Goal: Information Seeking & Learning: Learn about a topic

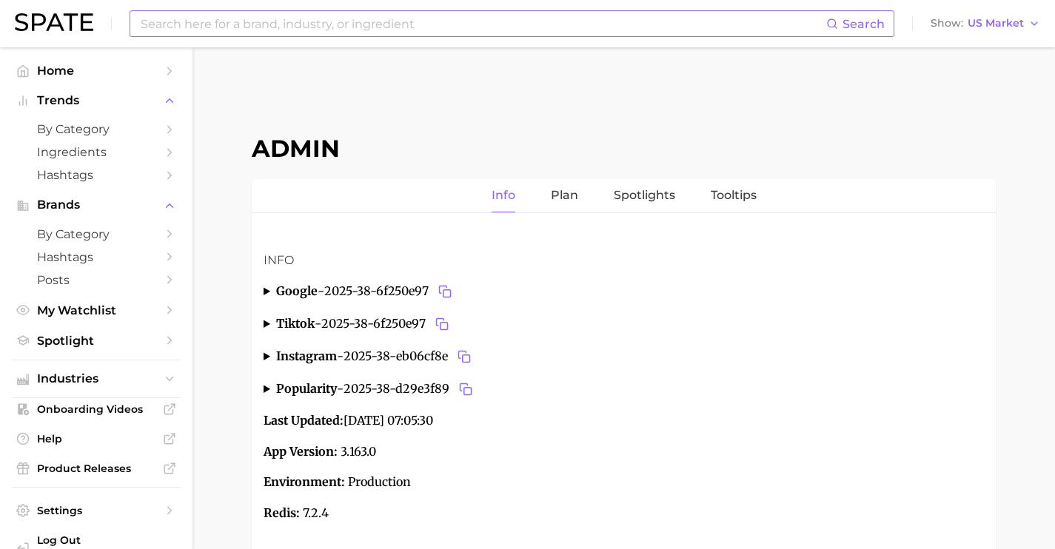
scroll to position [158, 0]
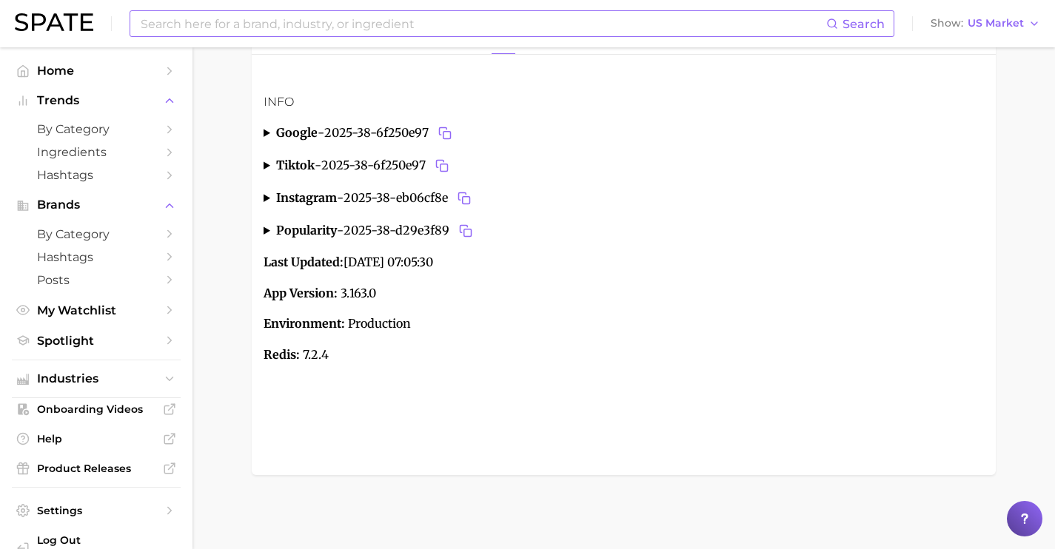
click at [324, 14] on input at bounding box center [482, 23] width 687 height 25
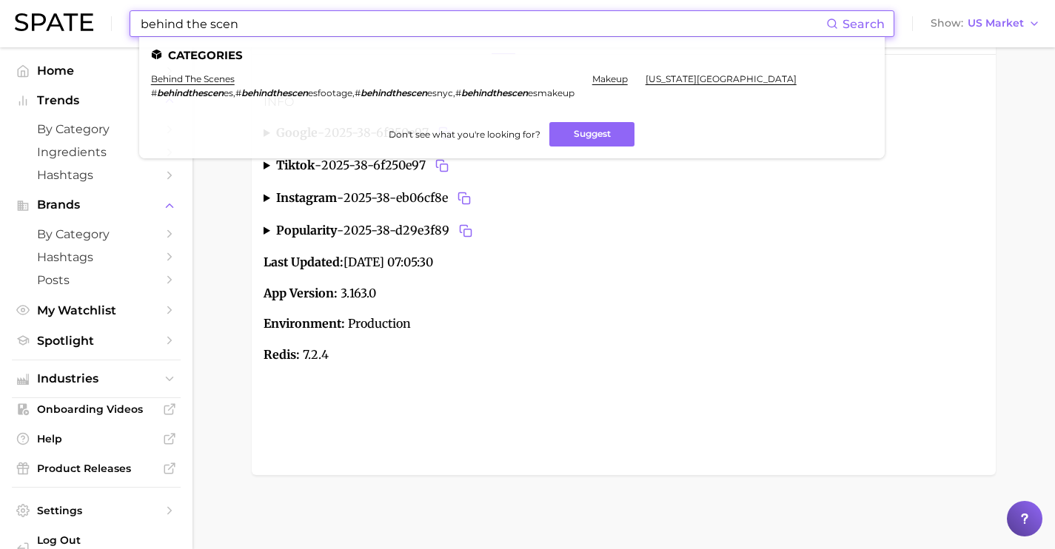
drag, startPoint x: 459, startPoint y: 24, endPoint x: 210, endPoint y: 25, distance: 248.8
click at [210, 25] on input "behind the scen" at bounding box center [482, 23] width 687 height 25
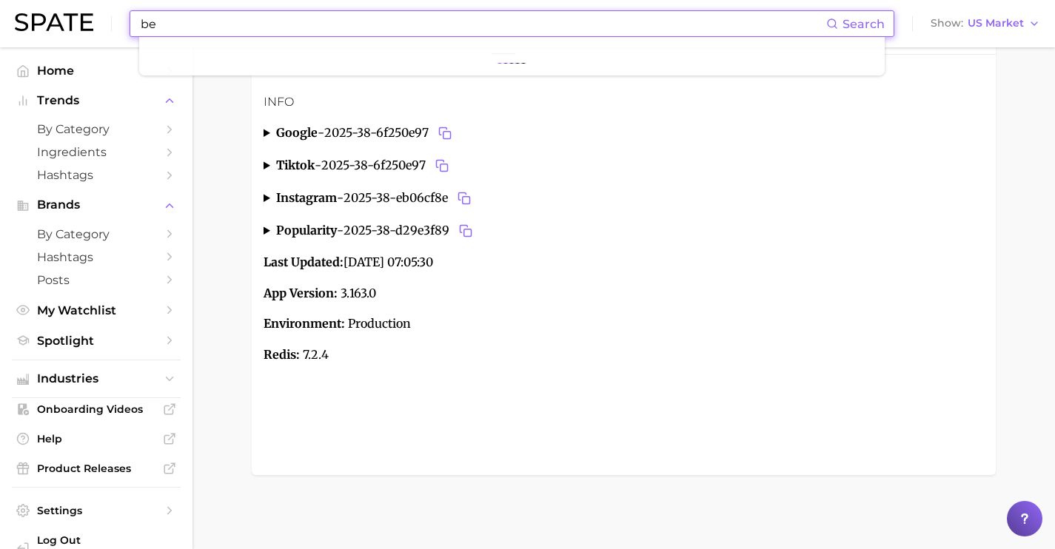
type input "b"
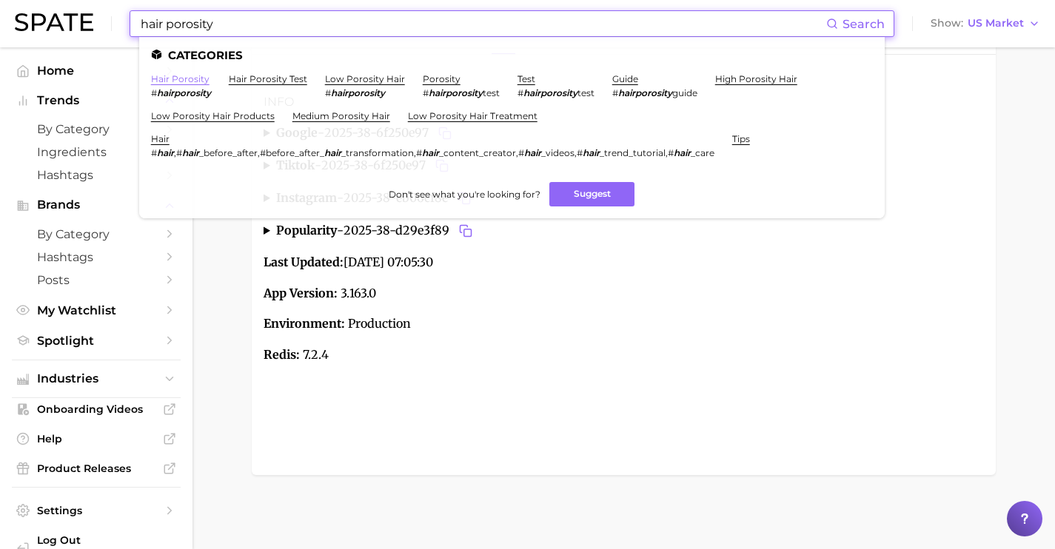
type input "hair porosity"
click at [185, 75] on link "hair porosity" at bounding box center [180, 78] width 58 height 11
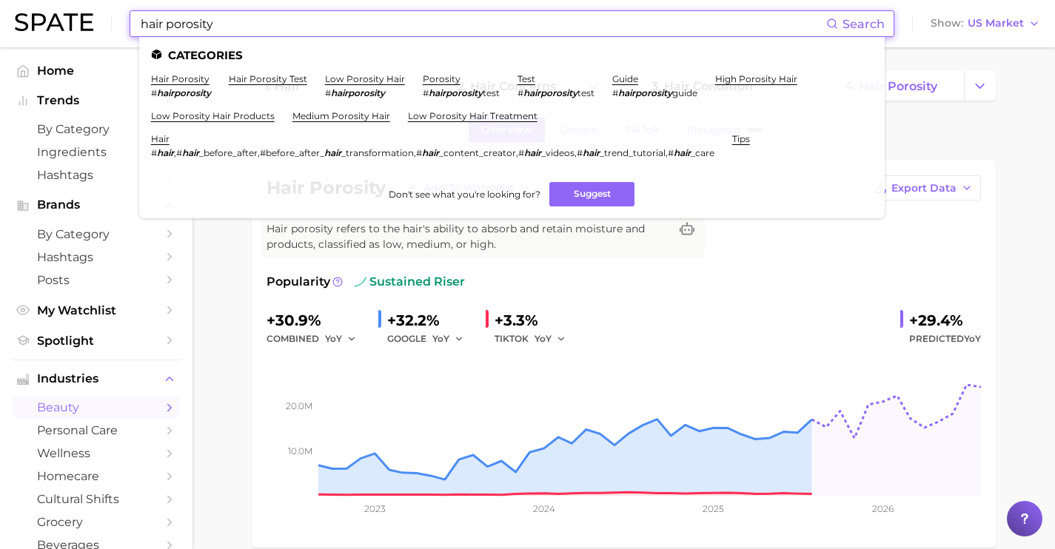
drag, startPoint x: 600, startPoint y: 26, endPoint x: 98, endPoint y: 0, distance: 503.4
click at [107, 4] on div "hair porosity Search Categories hair porosity # hairporosity hair porosity test…" at bounding box center [527, 23] width 1025 height 47
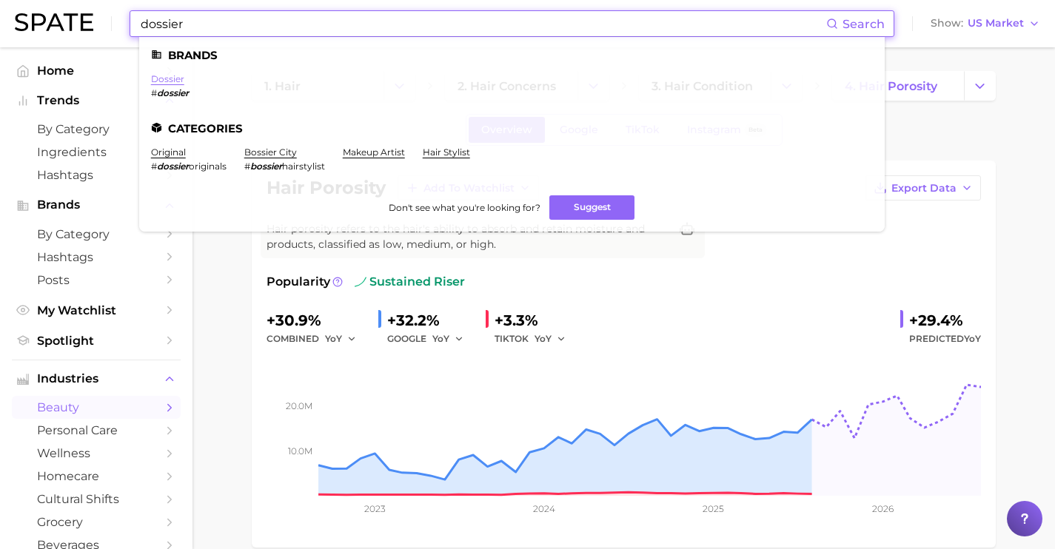
type input "dossier"
click at [173, 75] on link "dossier" at bounding box center [167, 78] width 33 height 11
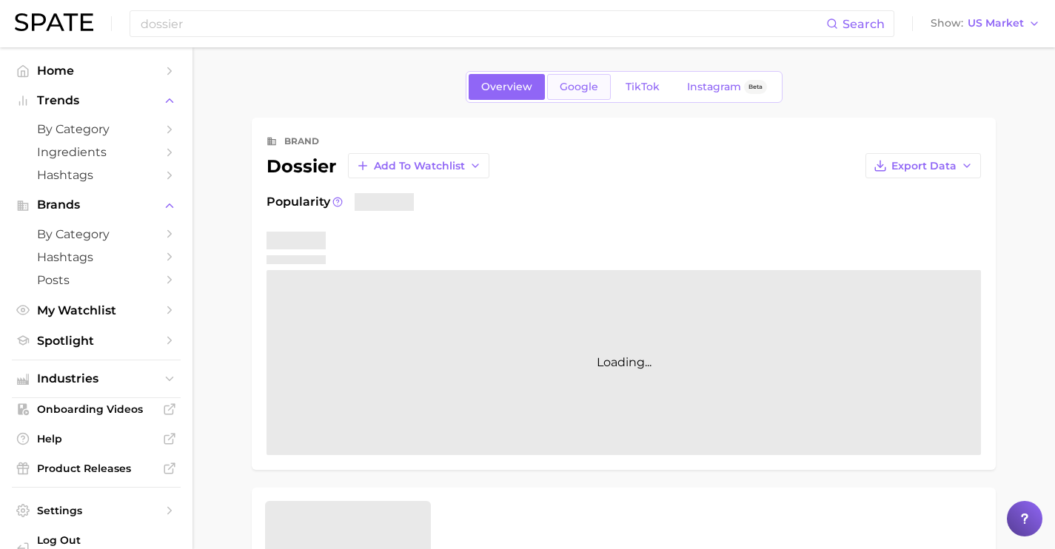
click at [575, 98] on link "Google" at bounding box center [579, 87] width 64 height 26
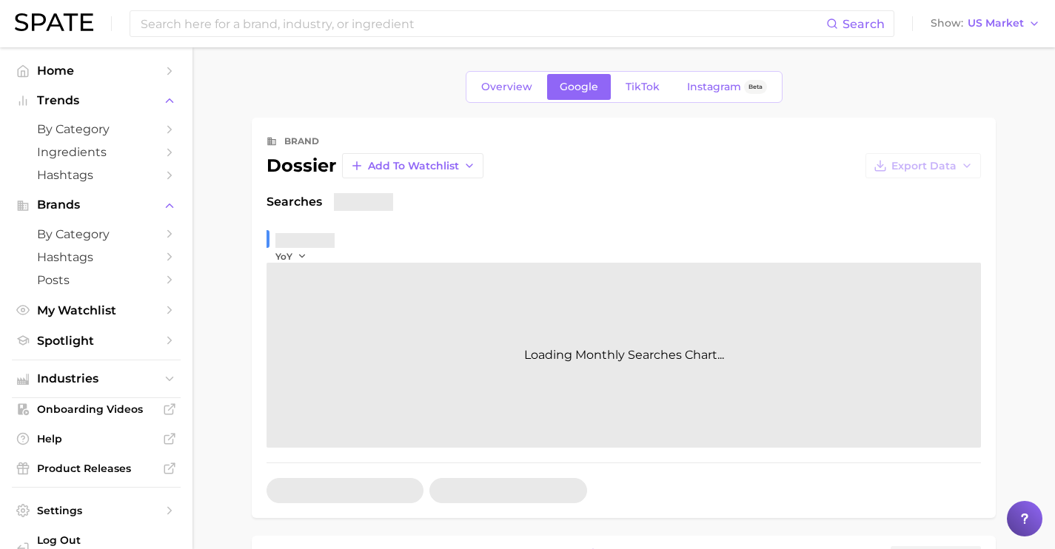
scroll to position [289, 0]
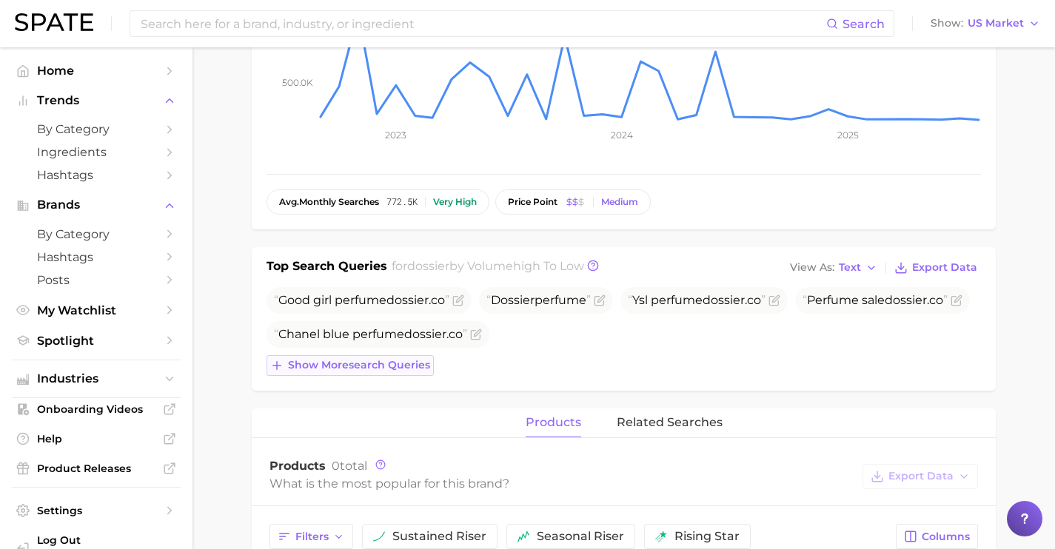
click at [379, 363] on span "Show more search queries" at bounding box center [359, 365] width 142 height 13
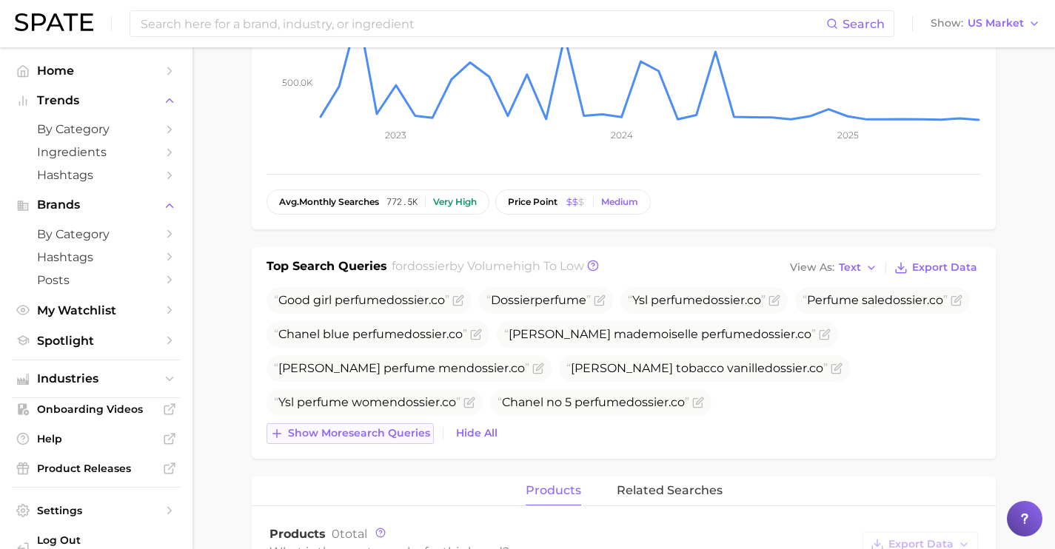
click at [388, 429] on span "Show more search queries" at bounding box center [359, 433] width 142 height 13
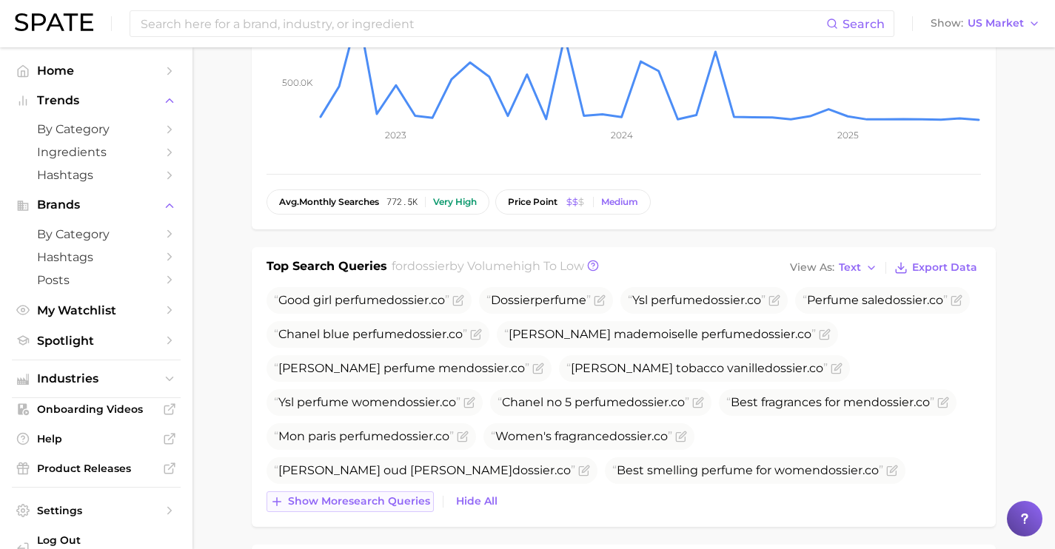
click at [397, 503] on span "Show more search queries" at bounding box center [359, 501] width 142 height 13
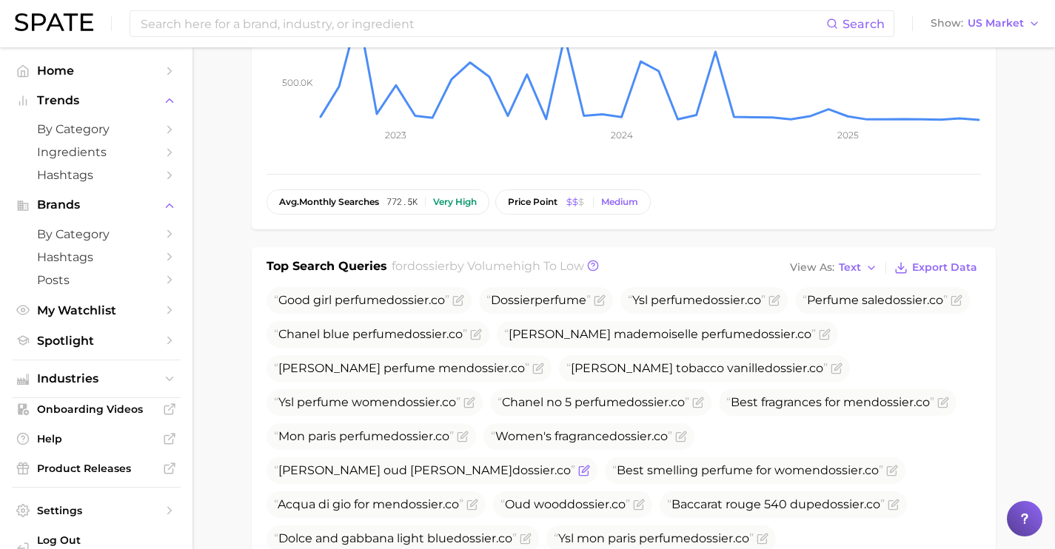
scroll to position [555, 0]
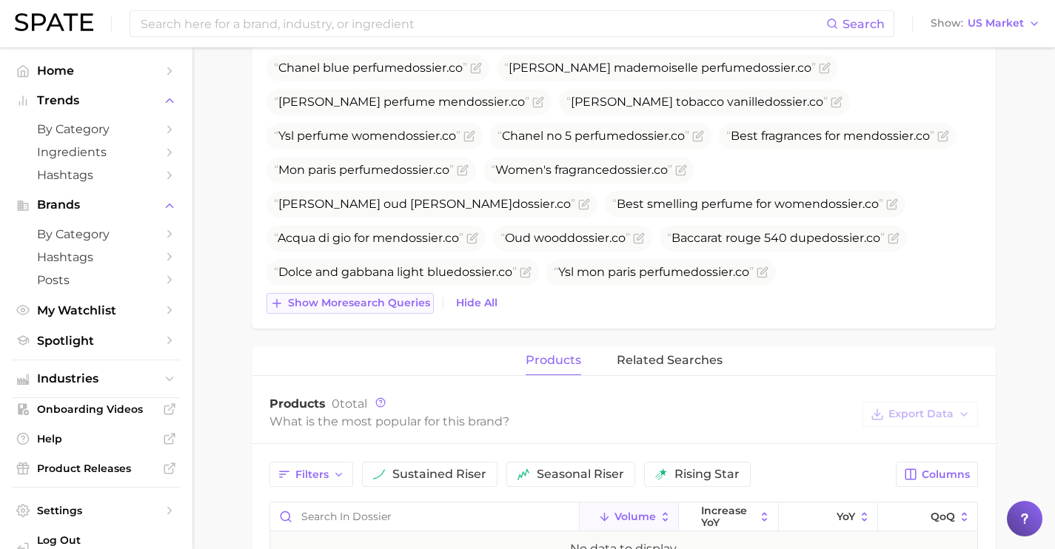
click at [398, 307] on span "Show more search queries" at bounding box center [359, 303] width 142 height 13
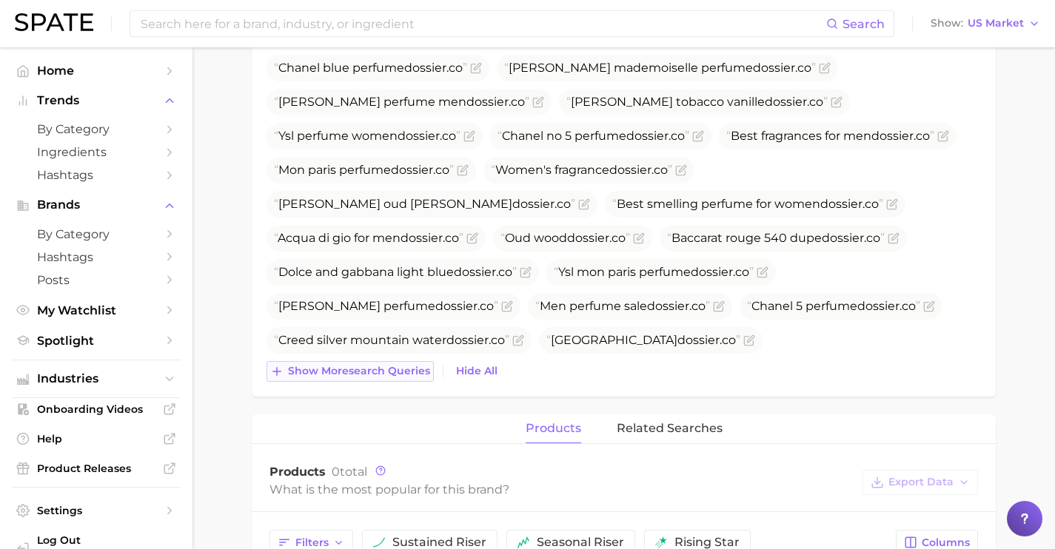
click at [389, 374] on span "Show more search queries" at bounding box center [359, 371] width 142 height 13
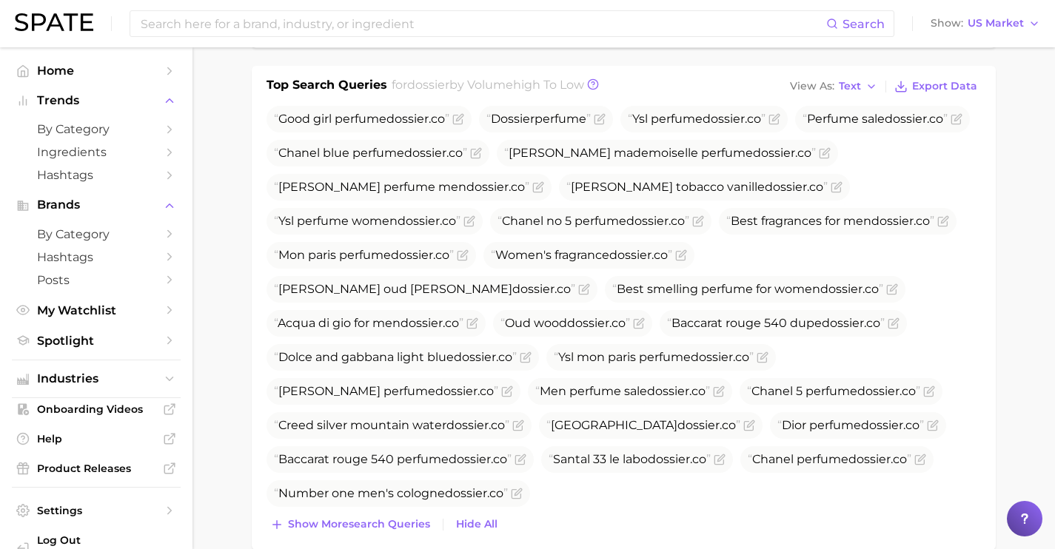
scroll to position [292, 0]
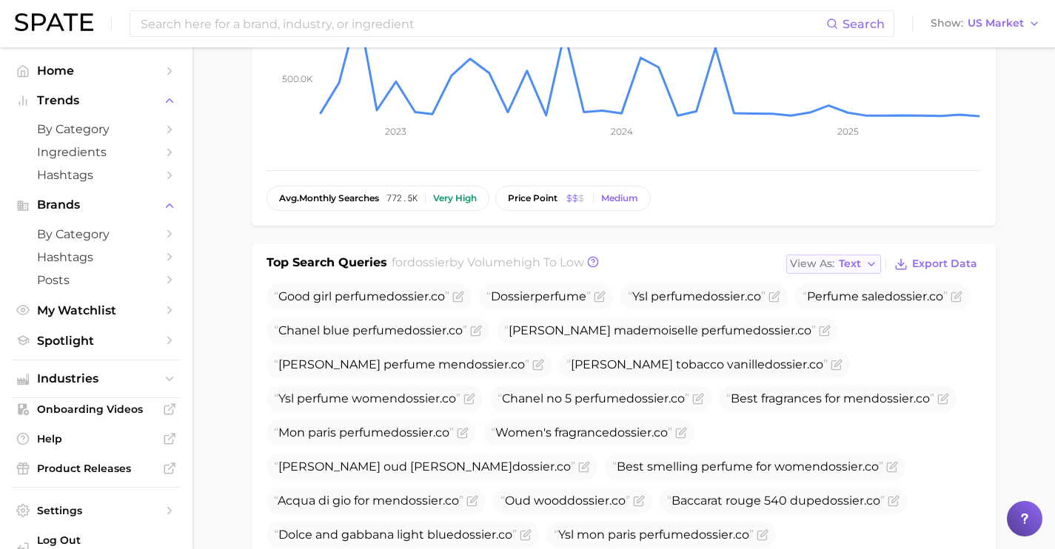
click at [866, 263] on button "View As Text" at bounding box center [833, 264] width 95 height 19
click at [874, 318] on button "Table" at bounding box center [867, 315] width 163 height 27
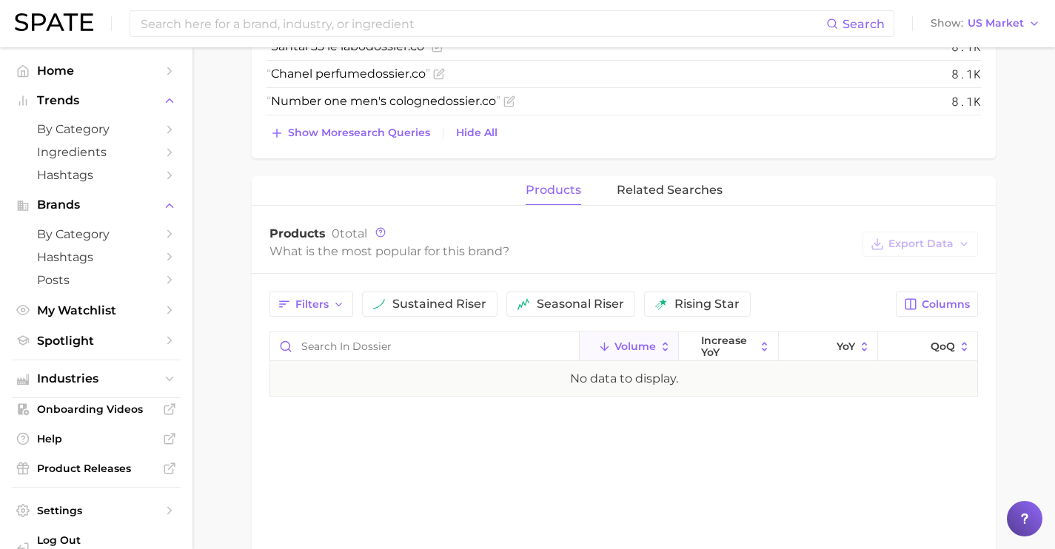
scroll to position [1255, 0]
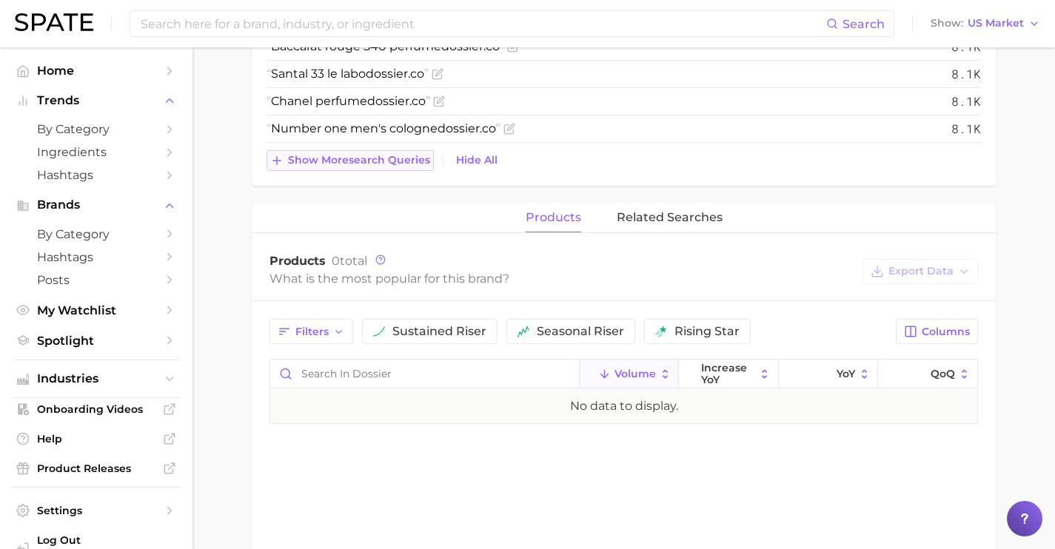
click at [404, 167] on button "Show more search queries" at bounding box center [350, 160] width 167 height 21
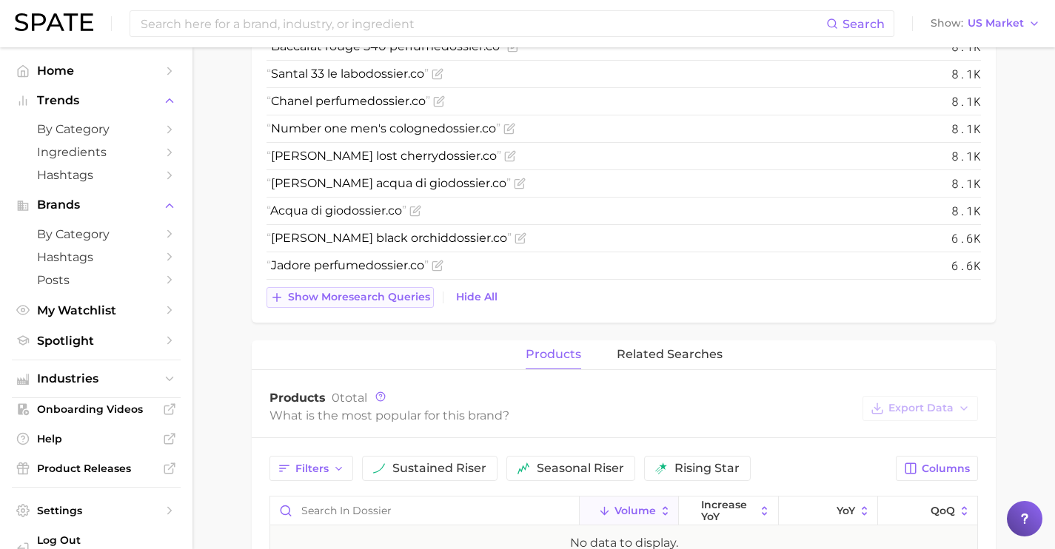
click at [397, 295] on span "Show more search queries" at bounding box center [359, 297] width 142 height 13
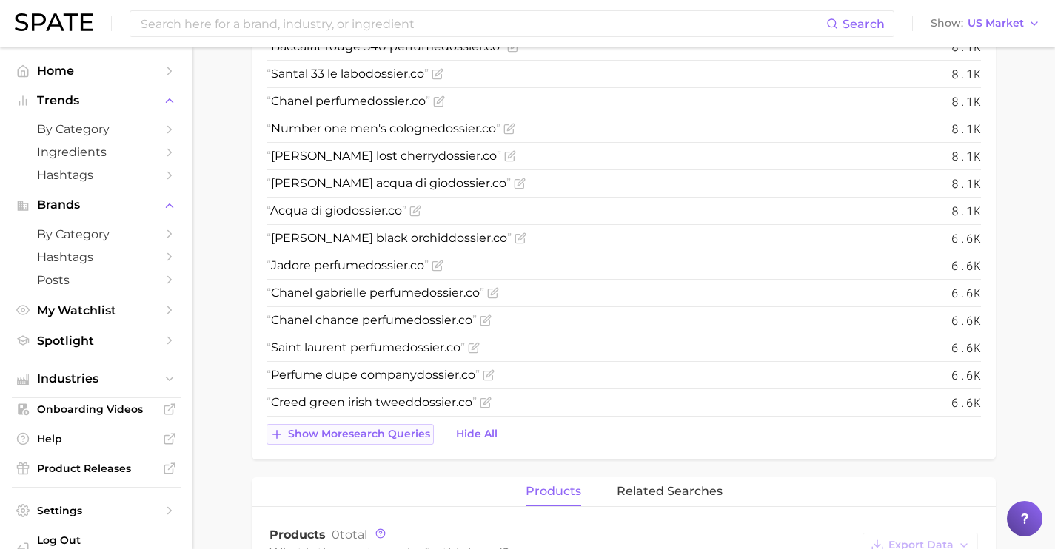
click at [381, 435] on span "Show more search queries" at bounding box center [359, 434] width 142 height 13
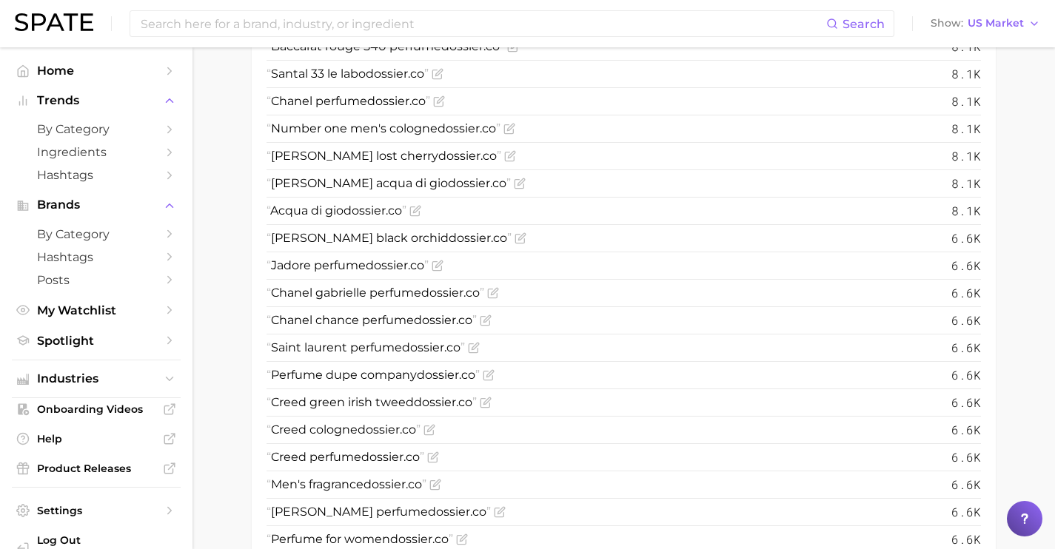
scroll to position [1380, 0]
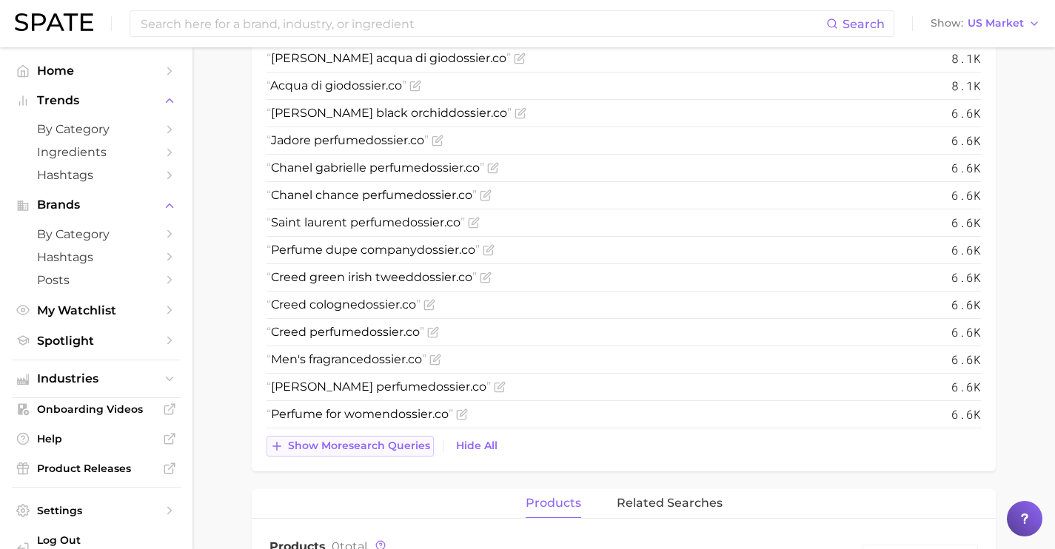
click at [402, 437] on button "Show more search queries" at bounding box center [350, 446] width 167 height 21
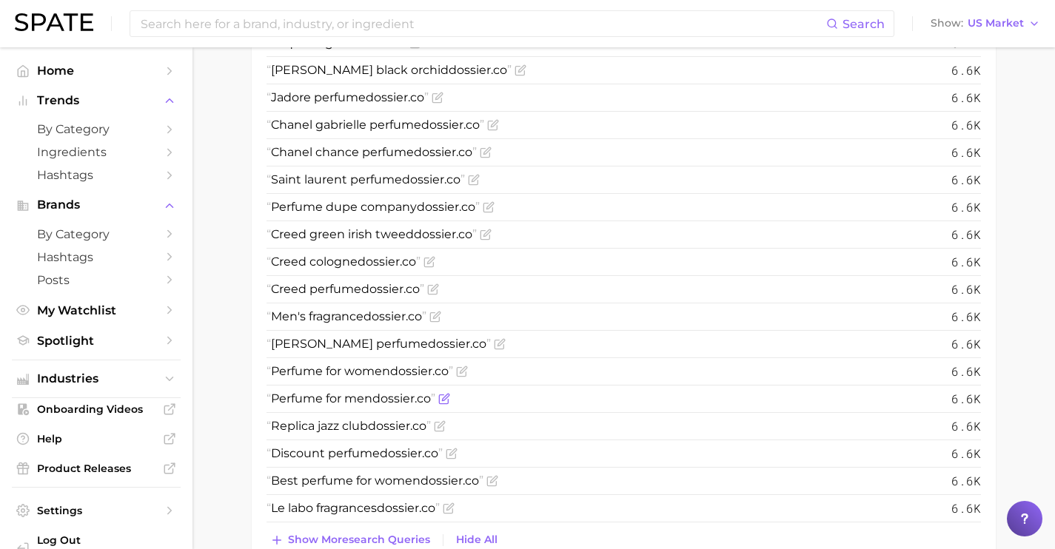
scroll to position [1635, 0]
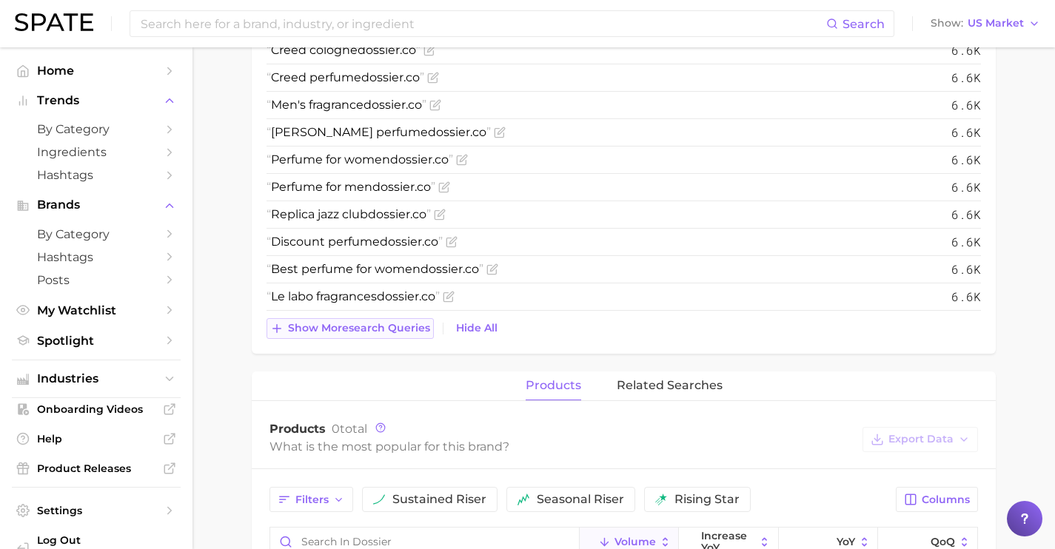
click at [409, 321] on button "Show more search queries" at bounding box center [350, 328] width 167 height 21
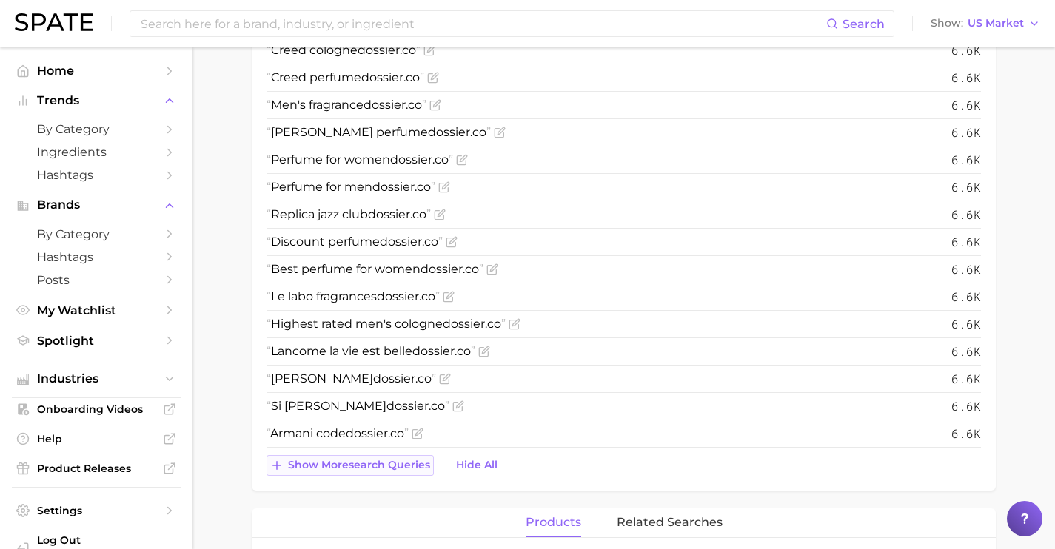
click at [406, 463] on span "Show more search queries" at bounding box center [359, 465] width 142 height 13
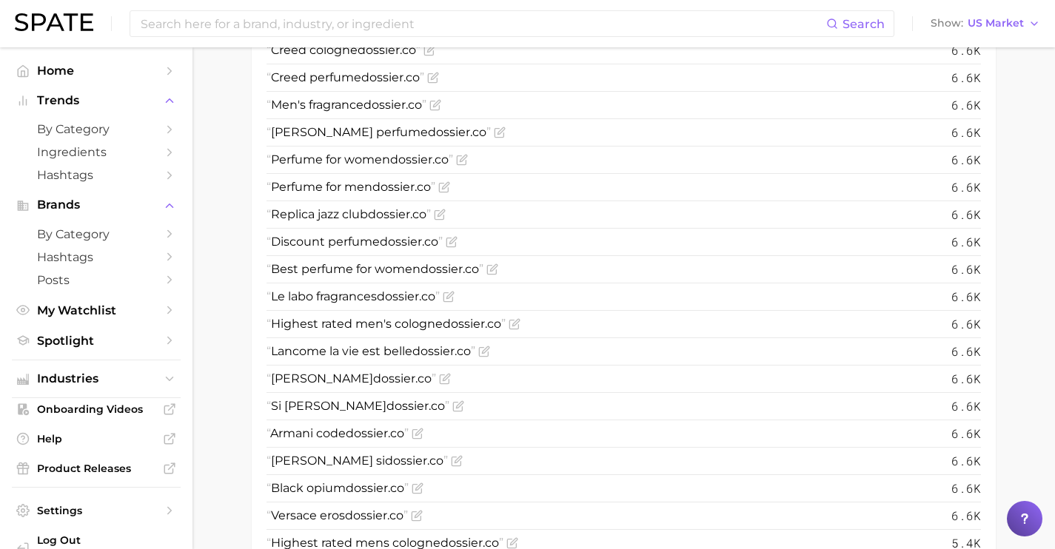
scroll to position [1889, 0]
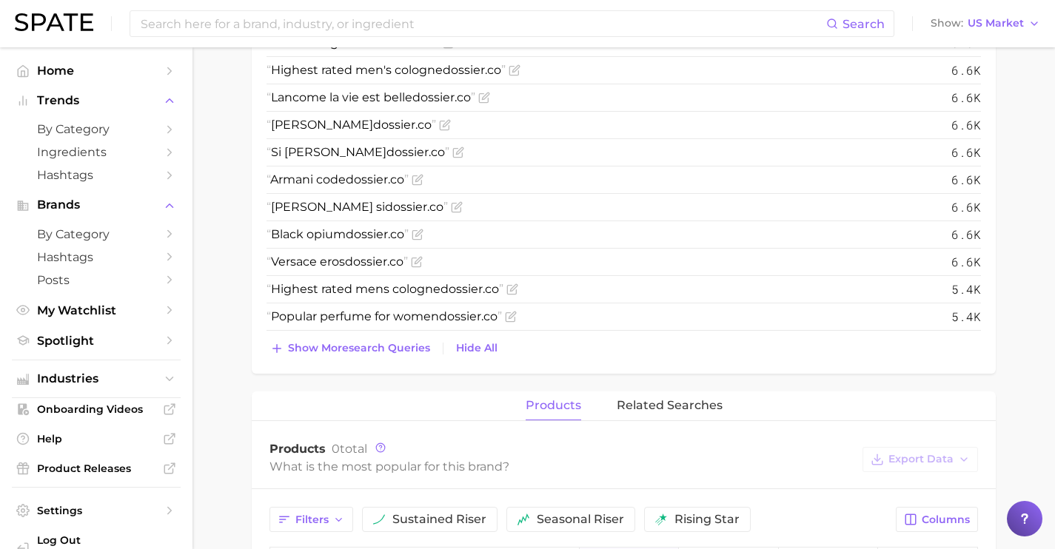
click at [405, 349] on span "Show more search queries" at bounding box center [359, 348] width 142 height 13
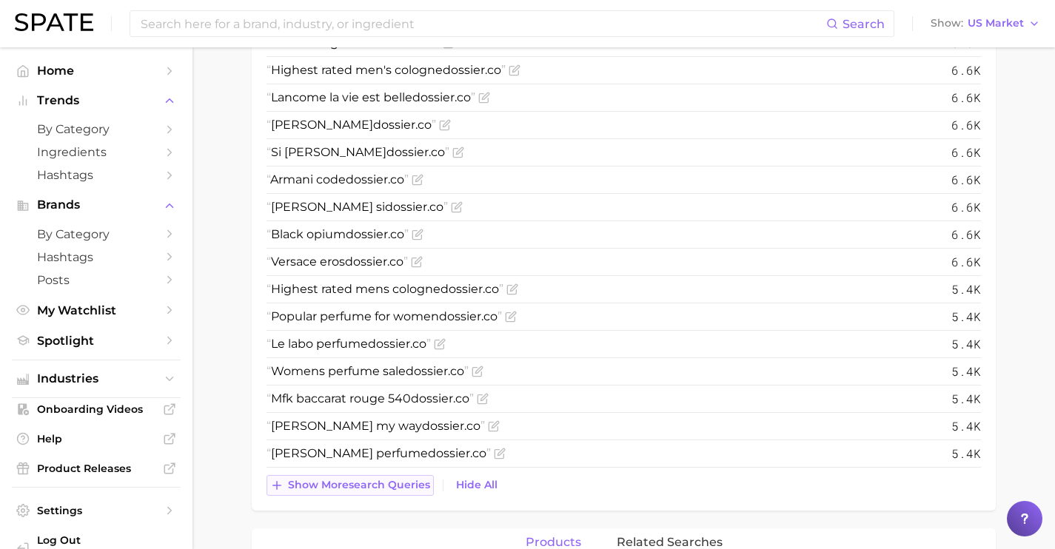
click at [399, 487] on span "Show more search queries" at bounding box center [359, 485] width 142 height 13
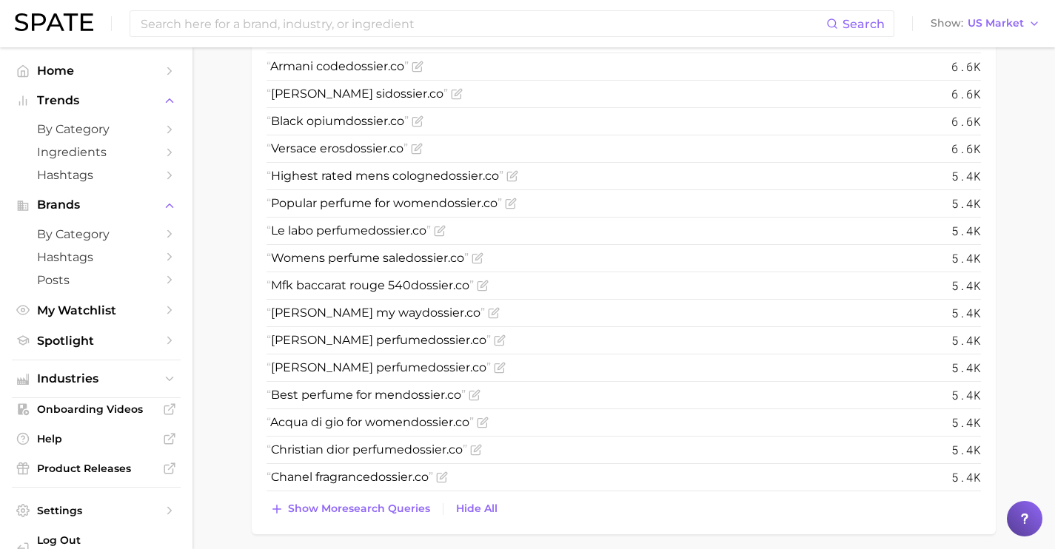
scroll to position [2355, 0]
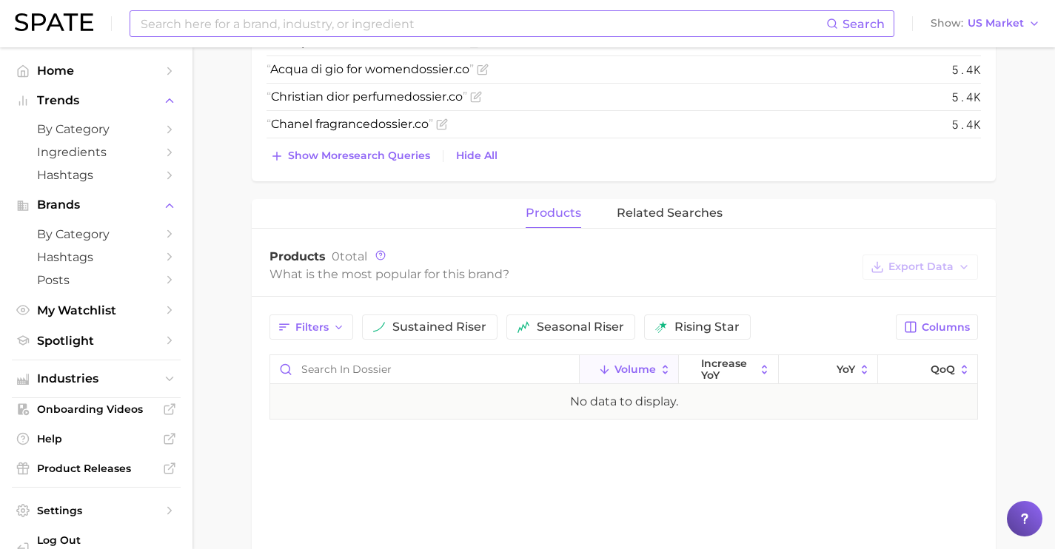
click at [392, 34] on input at bounding box center [482, 23] width 687 height 25
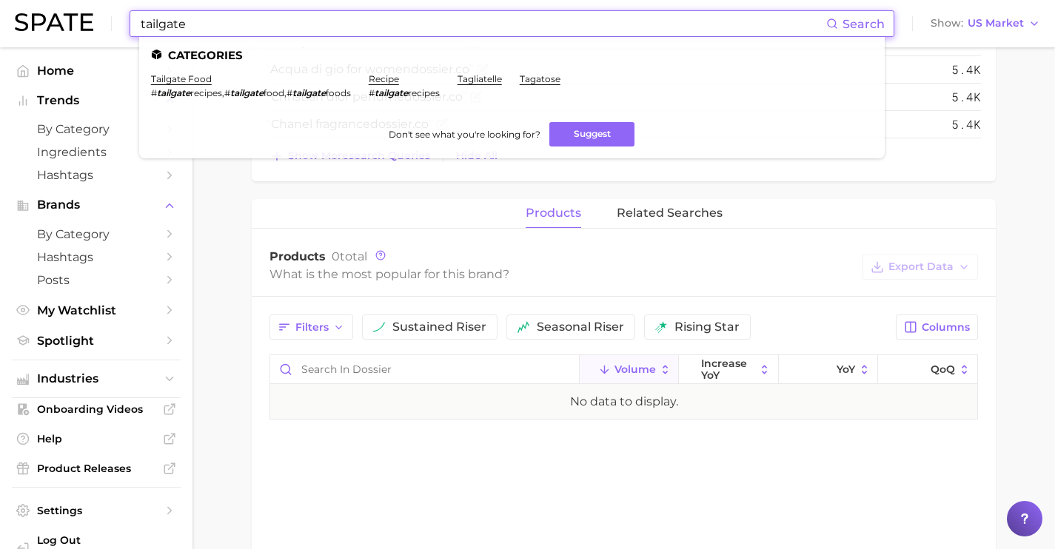
click at [159, 21] on input "tailgate" at bounding box center [482, 23] width 687 height 25
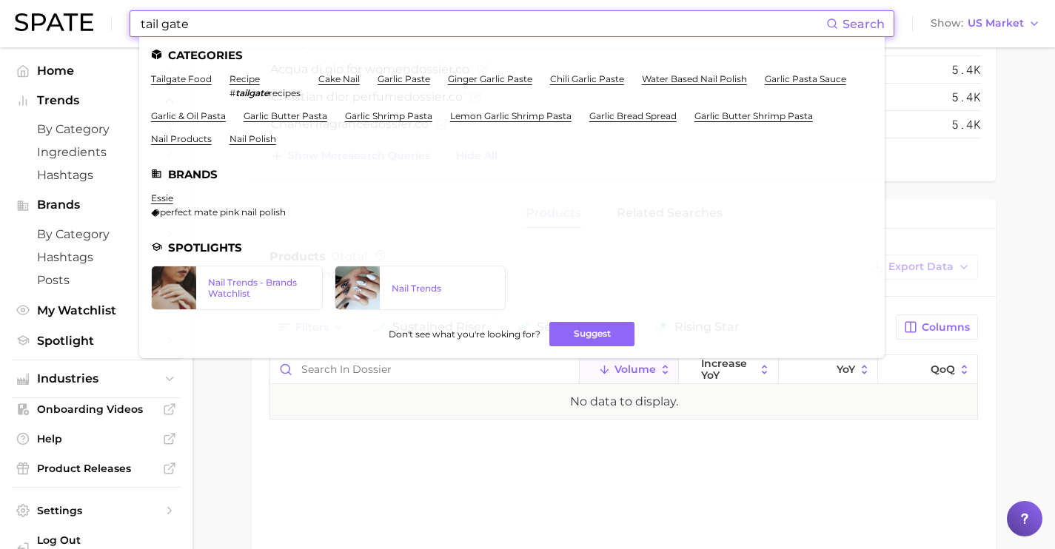
click at [206, 30] on input "tail gate" at bounding box center [482, 23] width 687 height 25
drag, startPoint x: 206, startPoint y: 30, endPoint x: 159, endPoint y: 29, distance: 46.6
click at [159, 29] on input "tail gate" at bounding box center [482, 23] width 687 height 25
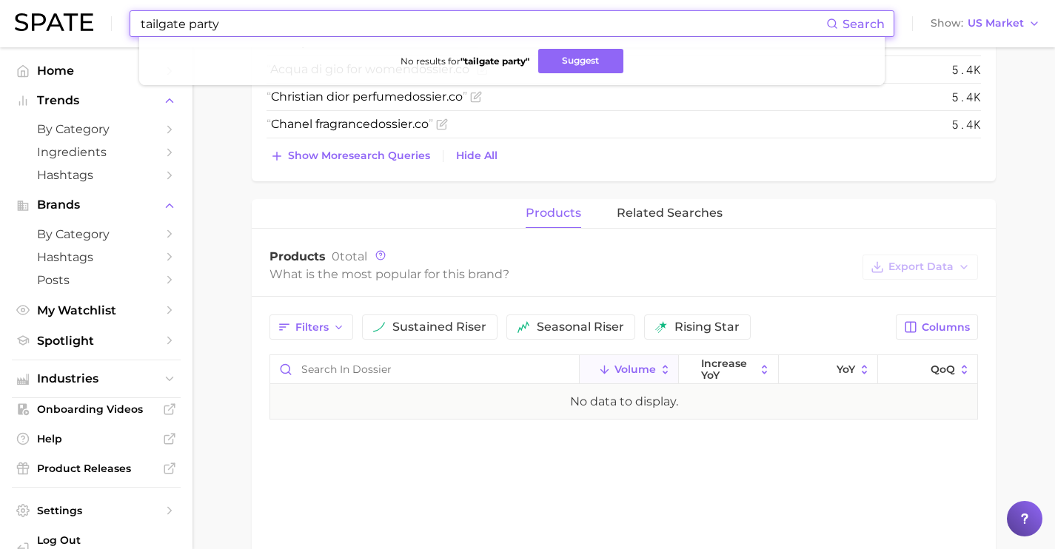
drag, startPoint x: 264, startPoint y: 27, endPoint x: 104, endPoint y: 22, distance: 160.0
click at [109, 22] on div "tailgate party Search No results for " tailgate party " Suggest Show US Market" at bounding box center [527, 23] width 1025 height 47
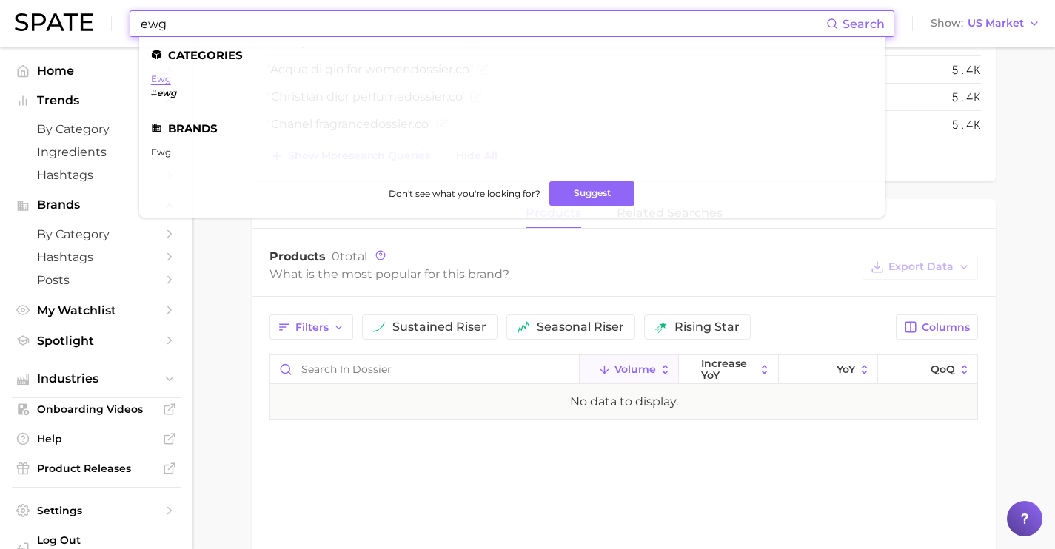
type input "ewg"
click at [164, 74] on link "ewg" at bounding box center [161, 78] width 20 height 11
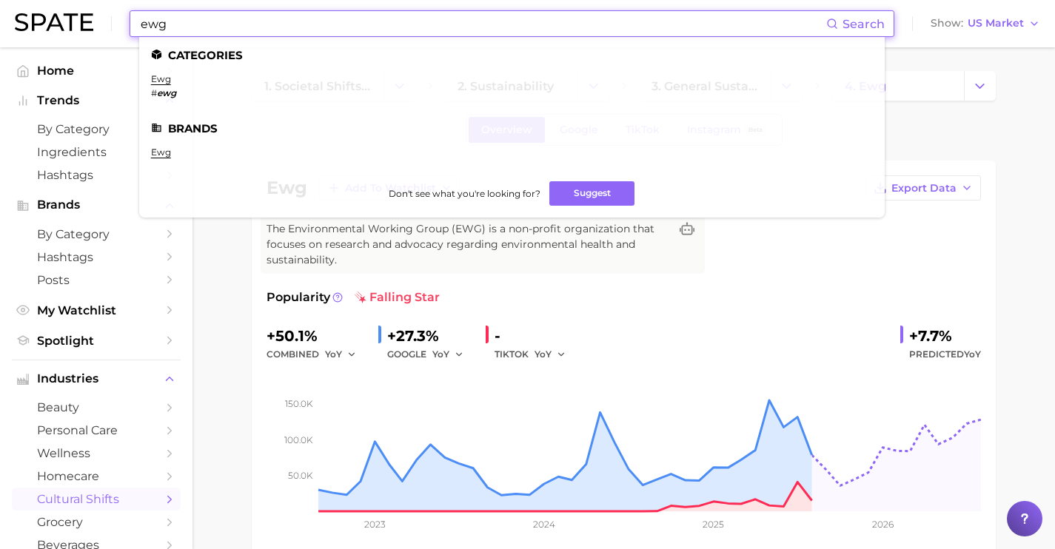
drag, startPoint x: 235, startPoint y: 20, endPoint x: 96, endPoint y: 4, distance: 140.8
click at [96, 4] on div "ewg Search Categories ewg # ewg Brands ewg Don't see what you're looking for? S…" at bounding box center [527, 23] width 1025 height 47
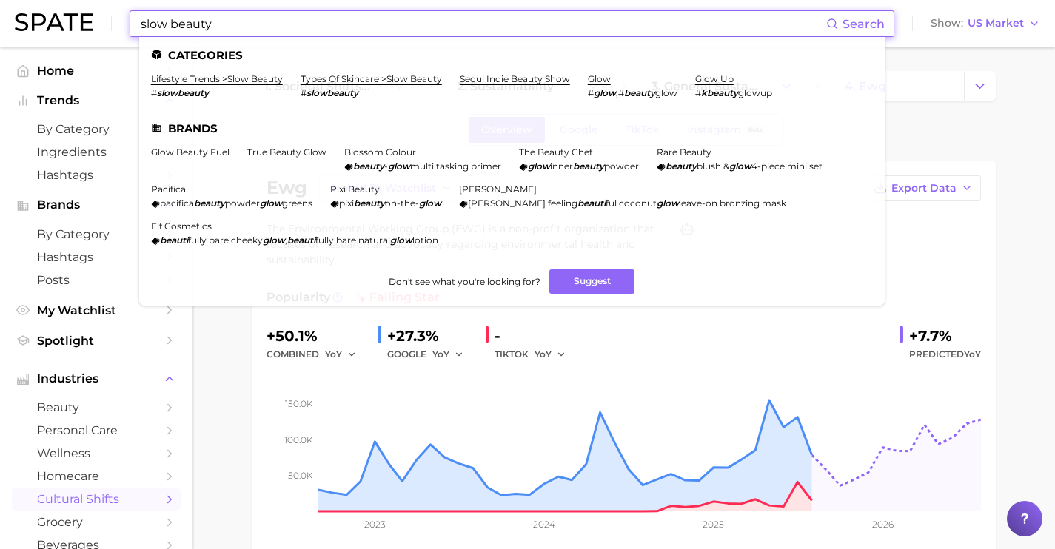
drag, startPoint x: 257, startPoint y: 21, endPoint x: 128, endPoint y: 21, distance: 128.8
click at [128, 21] on div "slow beauty Search Categories lifestyle trends > slow beauty # slowbeauty types…" at bounding box center [527, 23] width 1025 height 47
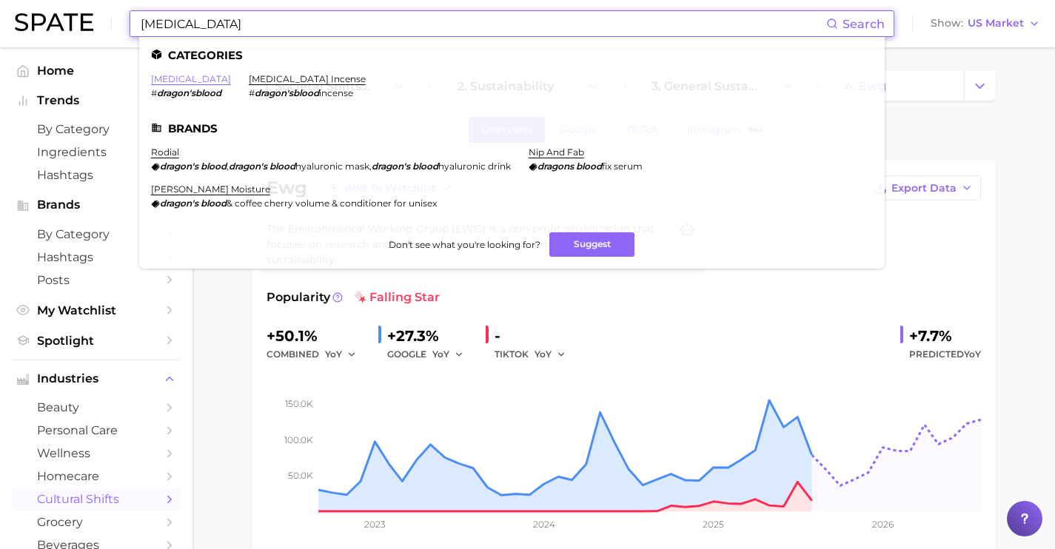
click at [204, 79] on link "[MEDICAL_DATA]" at bounding box center [191, 78] width 80 height 11
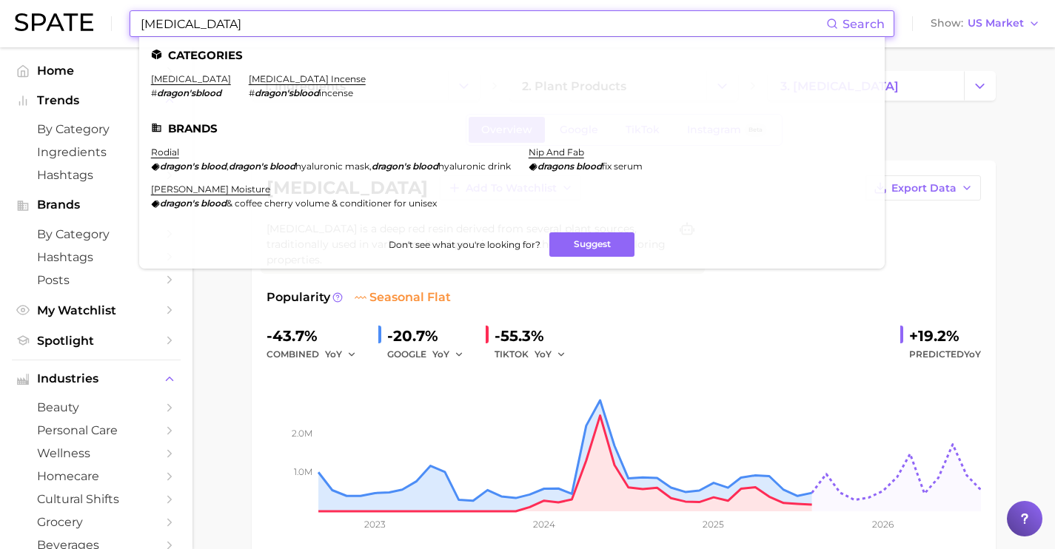
drag, startPoint x: 410, startPoint y: 24, endPoint x: 70, endPoint y: 0, distance: 341.4
click at [70, 11] on div "[MEDICAL_DATA] Search Categories [MEDICAL_DATA] # dragon'sblood [MEDICAL_DATA] …" at bounding box center [527, 23] width 1025 height 47
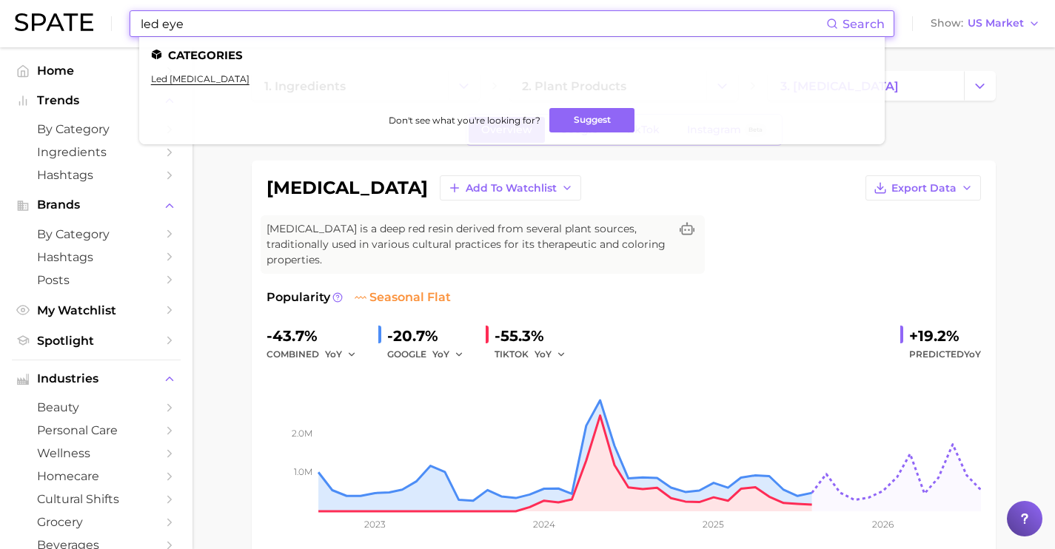
drag, startPoint x: 389, startPoint y: 26, endPoint x: 162, endPoint y: 10, distance: 227.9
click at [166, 11] on input "led eye" at bounding box center [482, 23] width 687 height 25
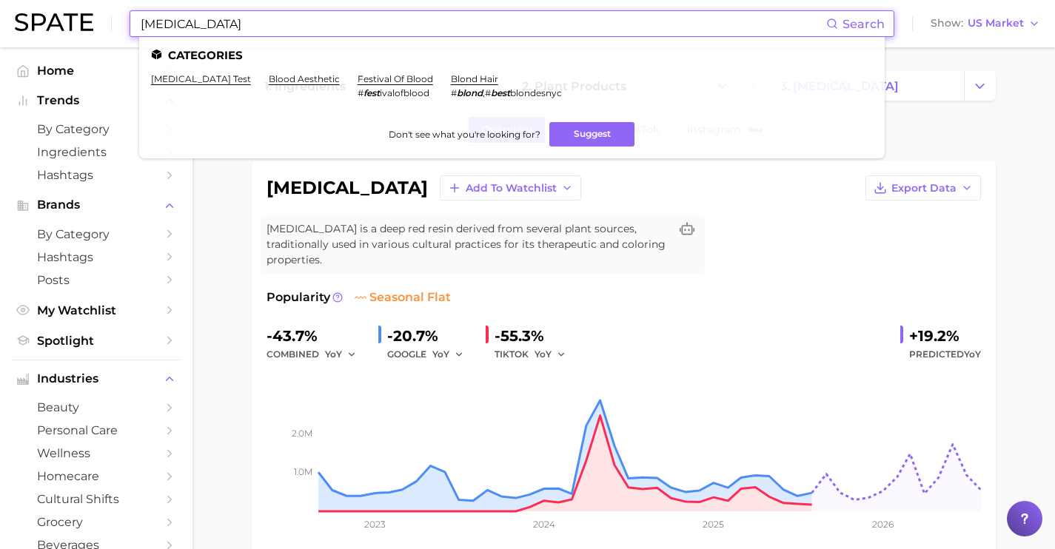
drag, startPoint x: 358, startPoint y: 25, endPoint x: 117, endPoint y: 14, distance: 240.9
click at [116, 15] on div "[MEDICAL_DATA] Search Categories [MEDICAL_DATA] test blood aesthetic festival o…" at bounding box center [527, 23] width 1025 height 47
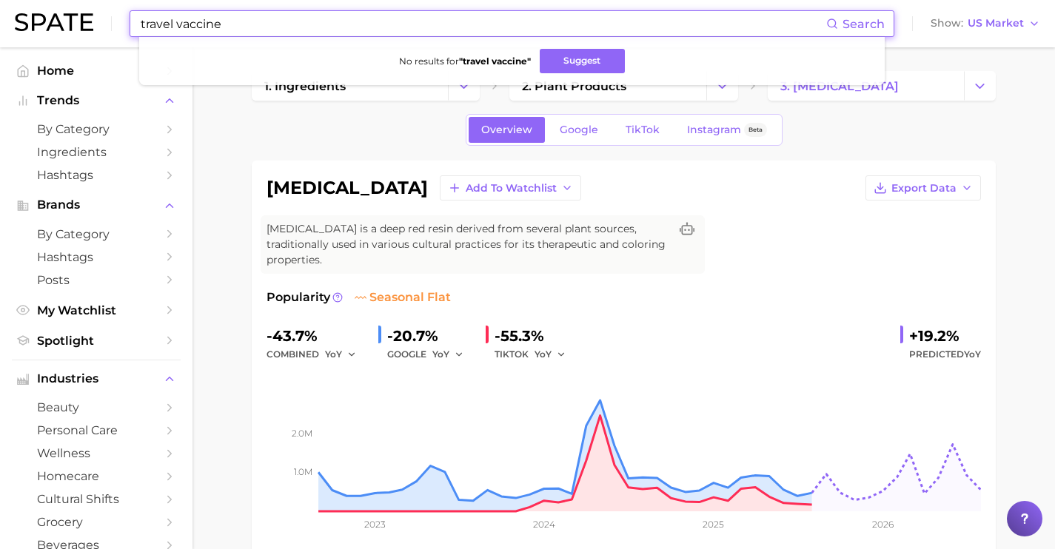
drag, startPoint x: 384, startPoint y: 23, endPoint x: 63, endPoint y: 7, distance: 321.0
click at [74, 15] on div "travel vaccine Search No results for " travel vaccine " Suggest Show US Market" at bounding box center [527, 23] width 1025 height 47
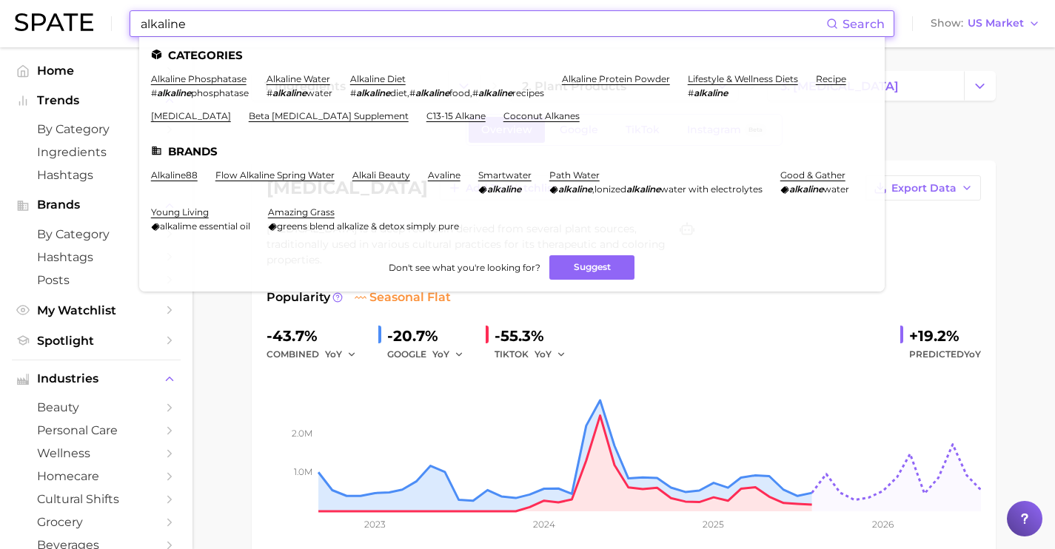
drag, startPoint x: 359, startPoint y: 32, endPoint x: 153, endPoint y: -1, distance: 208.5
click at [153, 0] on html "alkaline Search Categories alkaline phosphatase # alkaline phosphatase alkaline…" at bounding box center [527, 274] width 1055 height 549
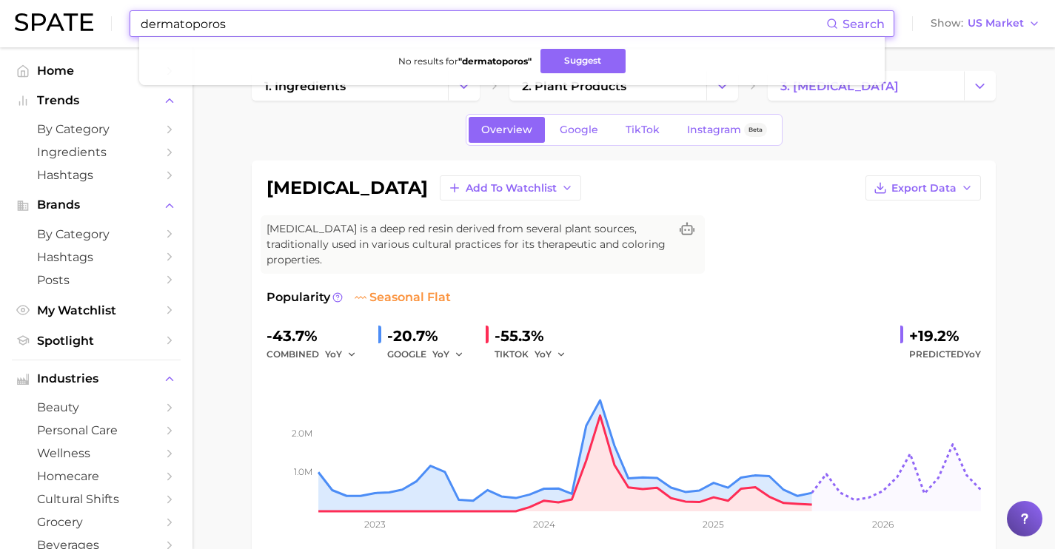
drag, startPoint x: 445, startPoint y: 22, endPoint x: 10, endPoint y: 3, distance: 435.0
click at [21, 10] on div "dermatoporos Search No results for " dermatoporos " Suggest Show US Market" at bounding box center [527, 23] width 1025 height 47
drag, startPoint x: 378, startPoint y: 21, endPoint x: 89, endPoint y: 6, distance: 289.9
click at [95, 7] on div "origen fra Search No results for " origen fra " Suggest Show US Market" at bounding box center [527, 23] width 1025 height 47
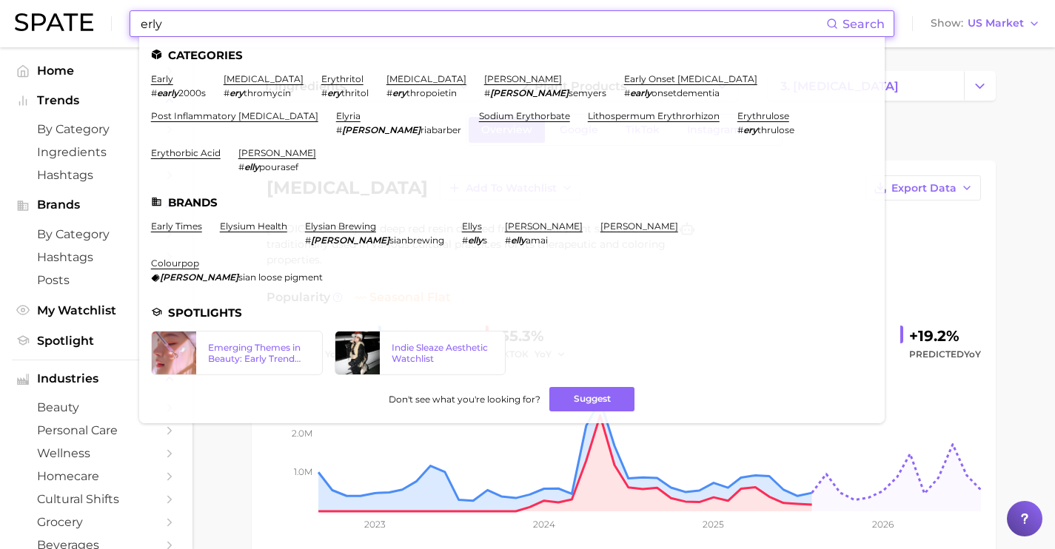
drag, startPoint x: 215, startPoint y: 33, endPoint x: 112, endPoint y: 16, distance: 105.0
click at [112, 16] on div "erly Search Categories early # early 2000s [MEDICAL_DATA] # ery thromycin eryth…" at bounding box center [527, 23] width 1025 height 47
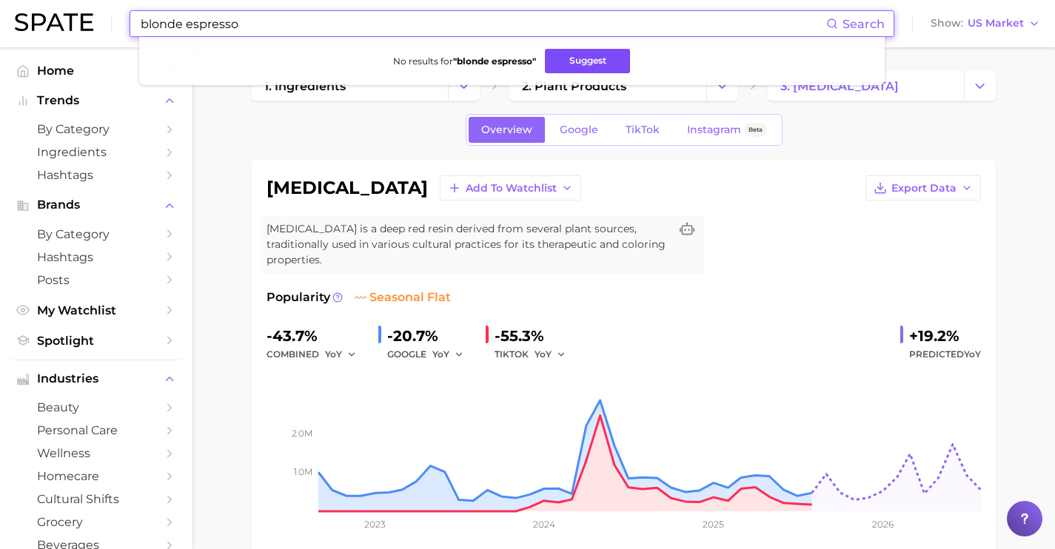
click at [555, 56] on button "Suggest" at bounding box center [587, 61] width 85 height 24
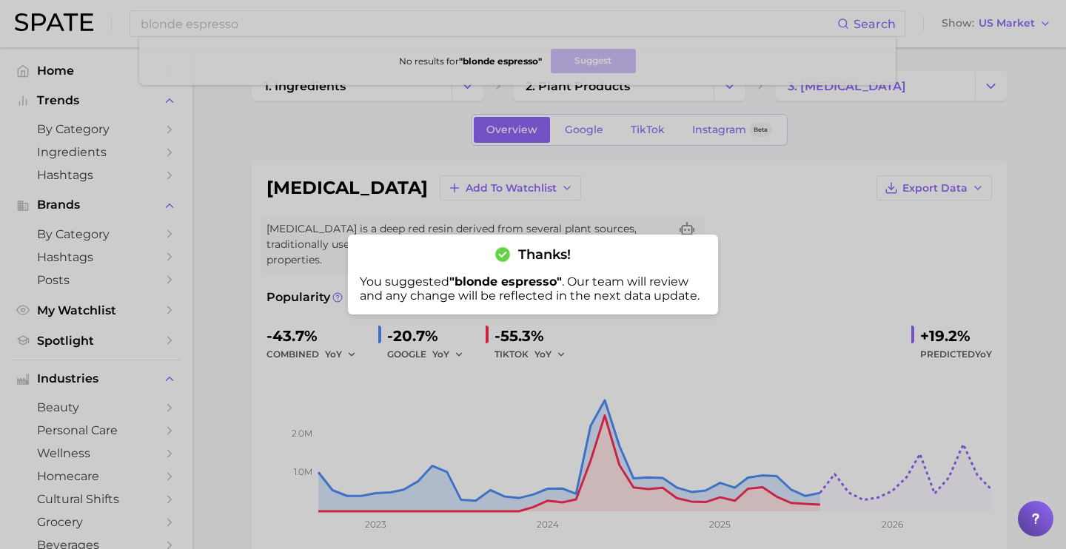
click at [187, 25] on div at bounding box center [533, 274] width 1066 height 549
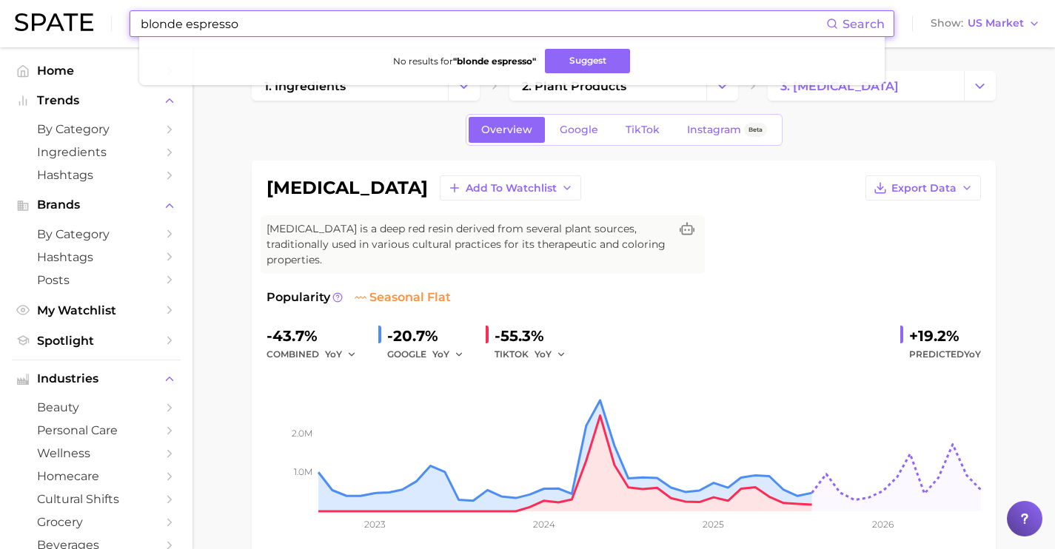
drag, startPoint x: 187, startPoint y: 24, endPoint x: 268, endPoint y: 28, distance: 81.6
click at [268, 28] on input "blonde espresso" at bounding box center [482, 23] width 687 height 25
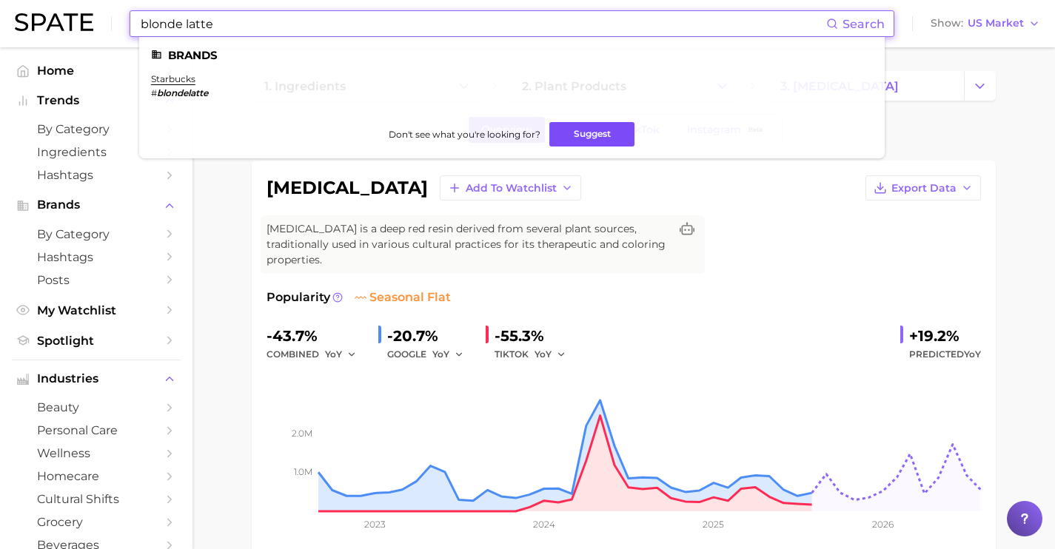
click at [606, 133] on button "Suggest" at bounding box center [591, 134] width 85 height 24
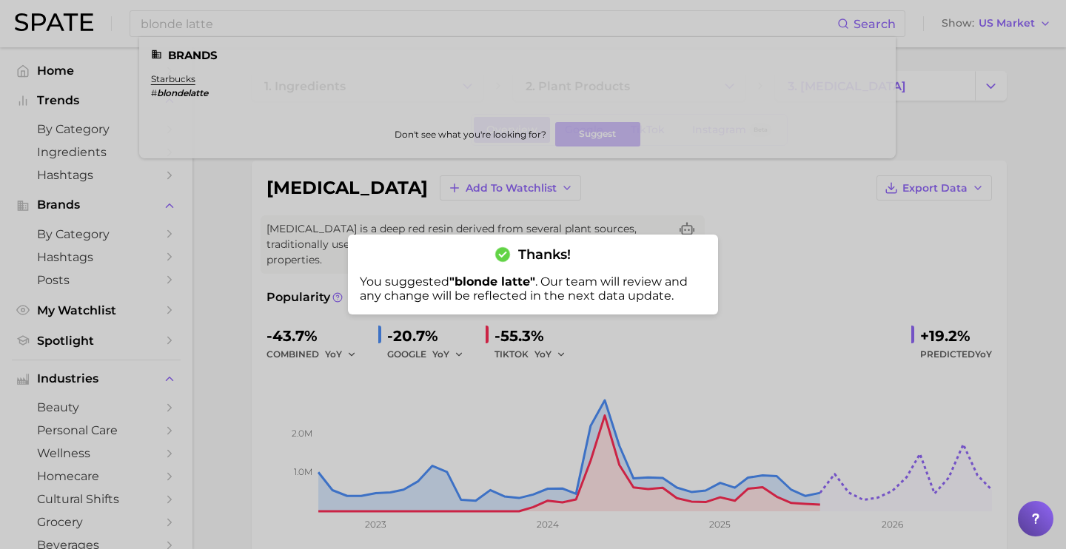
click at [269, 23] on div at bounding box center [533, 274] width 1066 height 549
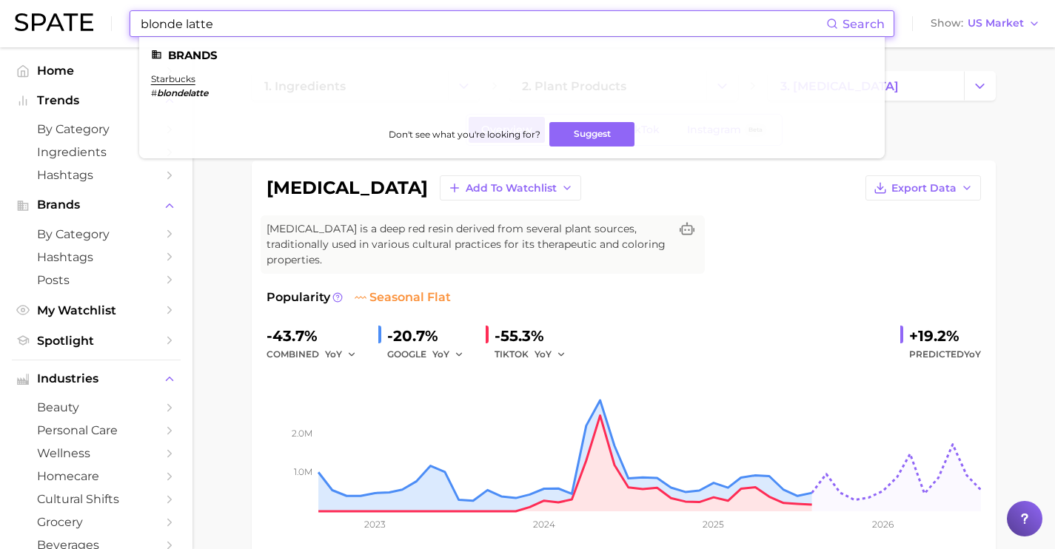
drag, startPoint x: 259, startPoint y: 22, endPoint x: 93, endPoint y: 8, distance: 167.2
click at [108, 12] on div "blonde latte Search Brands starbucks # blondelatte Don't see what you're lookin…" at bounding box center [527, 23] width 1025 height 47
click at [583, 129] on button "Suggest" at bounding box center [591, 134] width 85 height 24
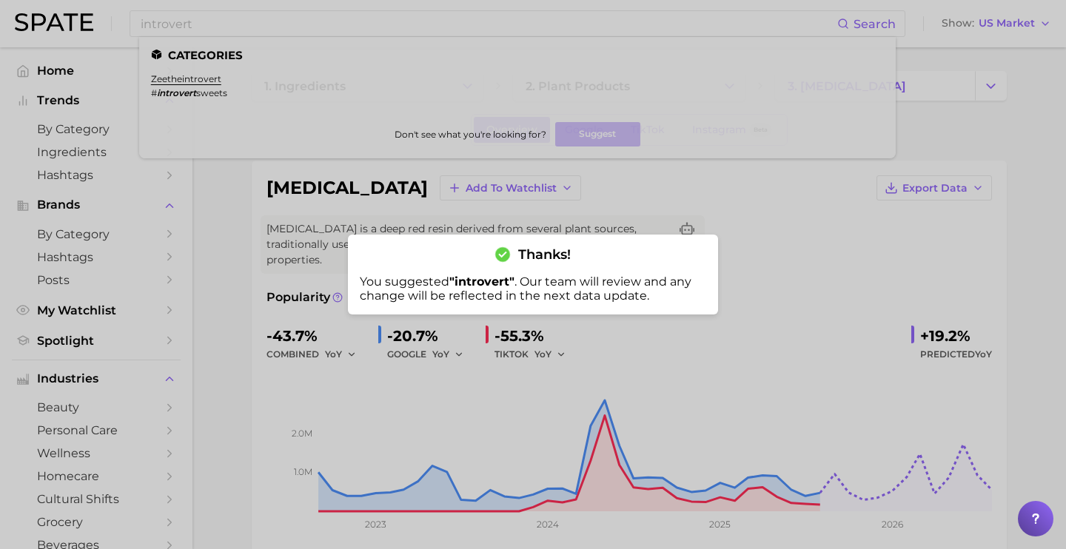
click at [224, 26] on div at bounding box center [533, 274] width 1066 height 549
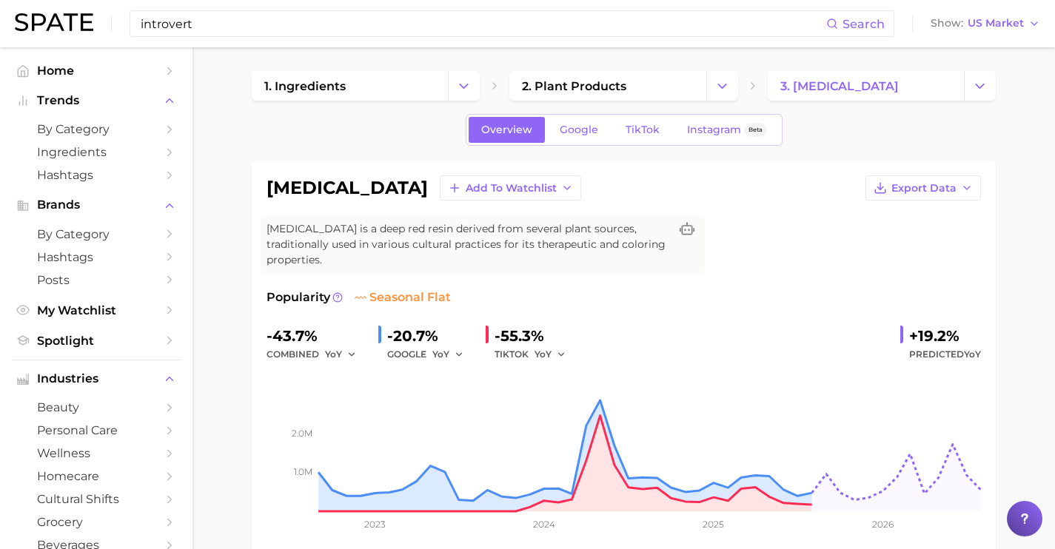
drag, startPoint x: 223, startPoint y: 23, endPoint x: 57, endPoint y: 21, distance: 165.9
click at [57, 21] on div "introvert Search Show US Market" at bounding box center [527, 23] width 1025 height 47
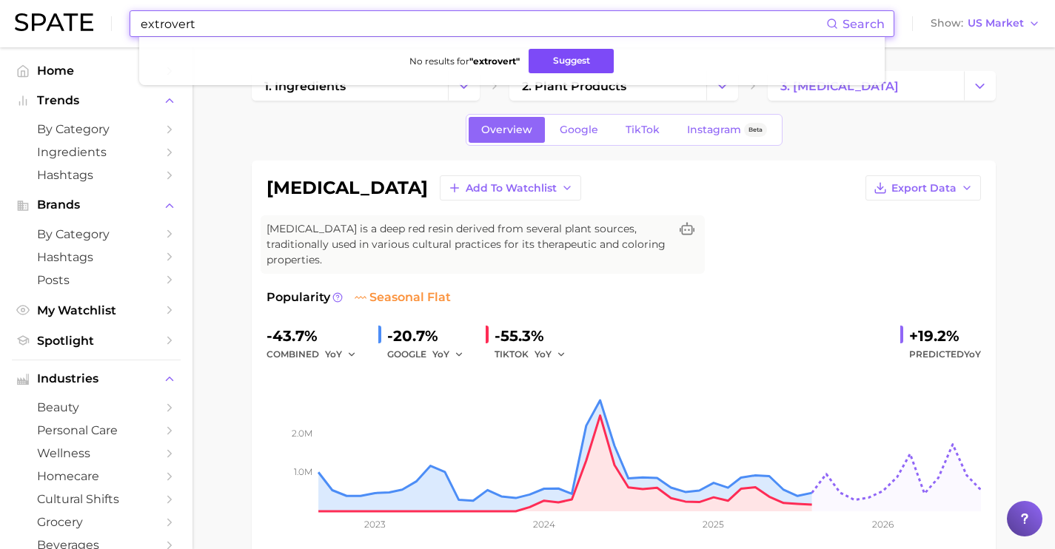
click at [543, 55] on button "Suggest" at bounding box center [571, 61] width 85 height 24
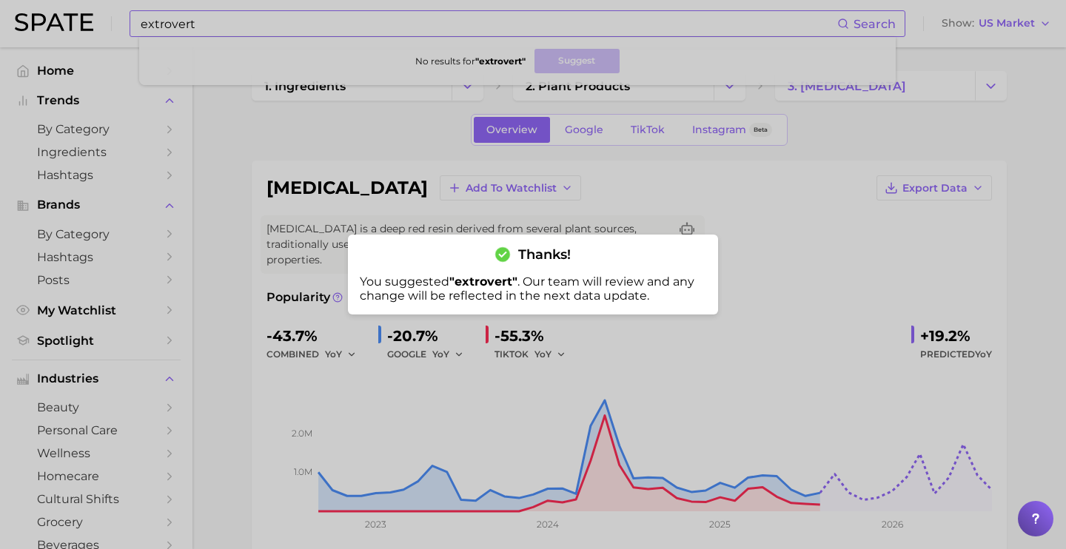
click at [199, 25] on div at bounding box center [533, 274] width 1066 height 549
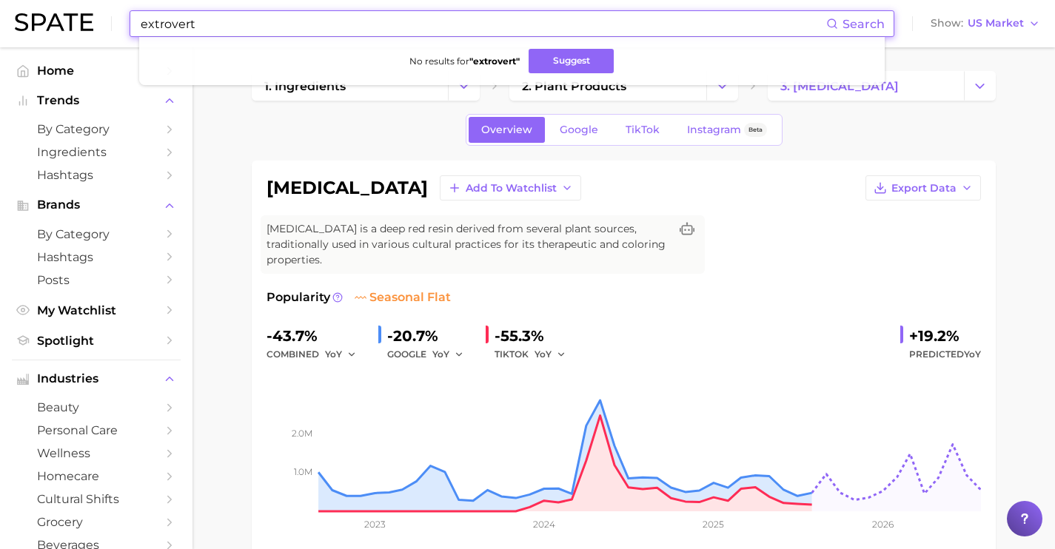
drag, startPoint x: 212, startPoint y: 25, endPoint x: -80, endPoint y: 7, distance: 293.0
click at [0, 7] on html "extrovert Search No results for " extrovert " Suggest Show US Market Home Trend…" at bounding box center [527, 274] width 1055 height 549
type input "otrovert"
click at [560, 56] on button "Suggest" at bounding box center [568, 61] width 85 height 24
